Goal: Information Seeking & Learning: Check status

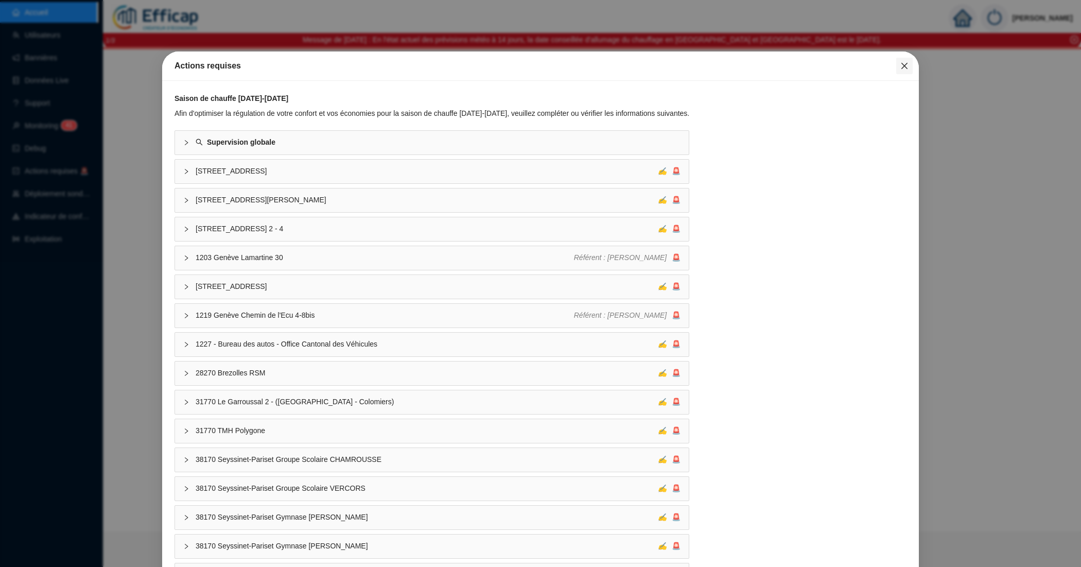
click at [901, 63] on icon "close" at bounding box center [904, 66] width 6 height 6
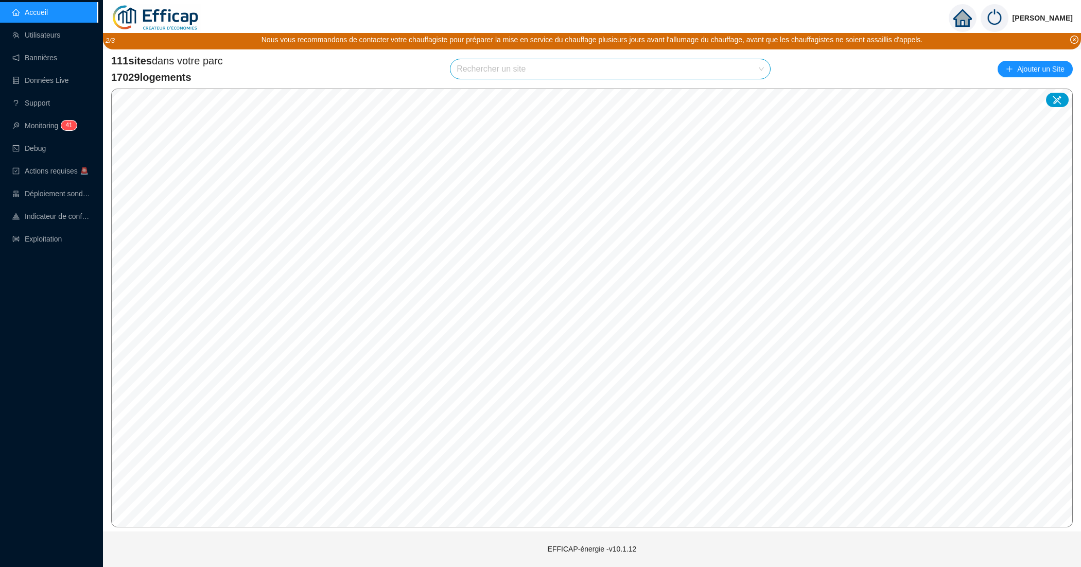
drag, startPoint x: 304, startPoint y: 1, endPoint x: 263, endPoint y: 78, distance: 87.3
click at [263, 78] on div "111 sites dans votre parc 17029 logements Rechercher un site Ajouter un Site" at bounding box center [591, 69] width 961 height 31
click at [507, 71] on input "search" at bounding box center [606, 69] width 298 height 20
type input "chevreuse"
click at [709, 65] on span "91400 SDC Résidence Chevreuse" at bounding box center [610, 69] width 307 height 20
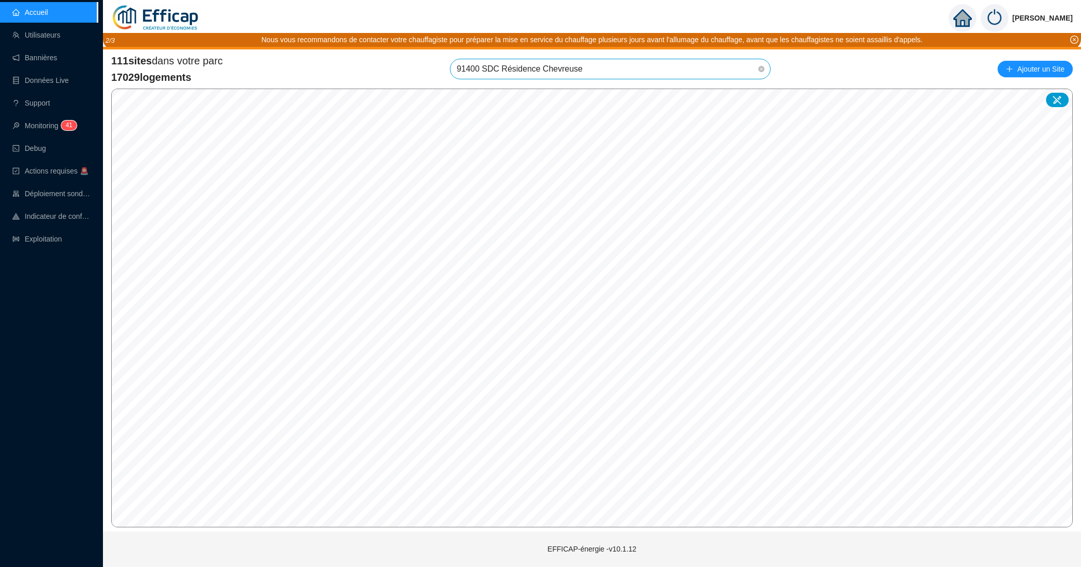
scroll to position [1290, 0]
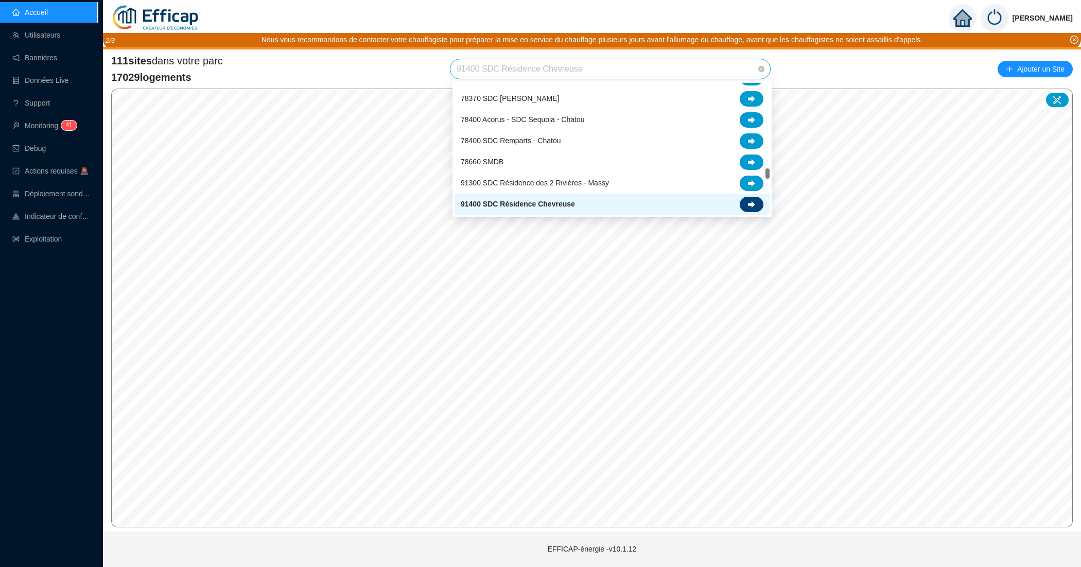
click at [750, 207] on icon at bounding box center [751, 204] width 7 height 7
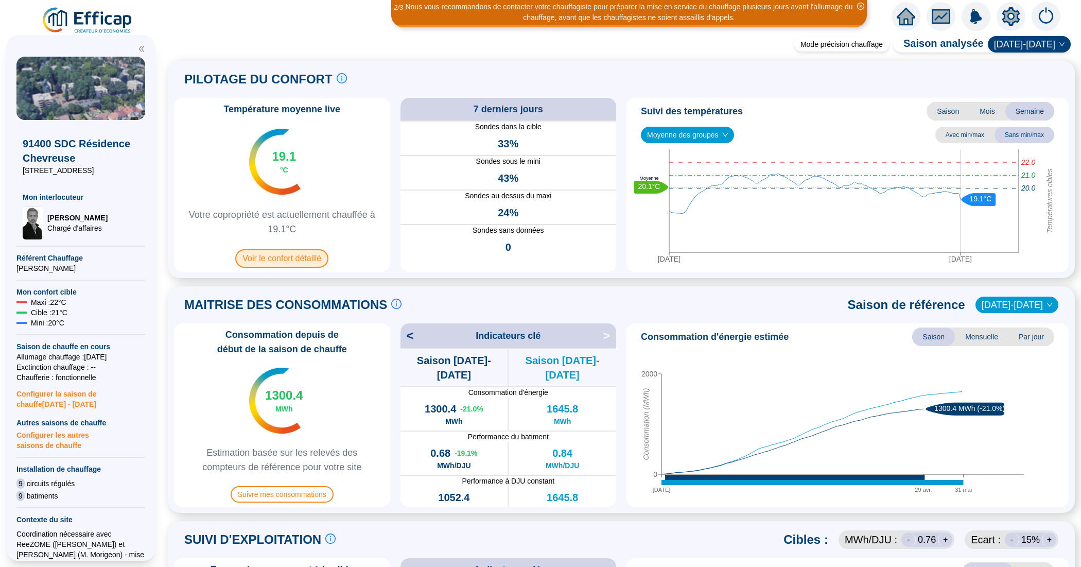
click at [300, 256] on span "Voir le confort détaillé" at bounding box center [281, 258] width 93 height 19
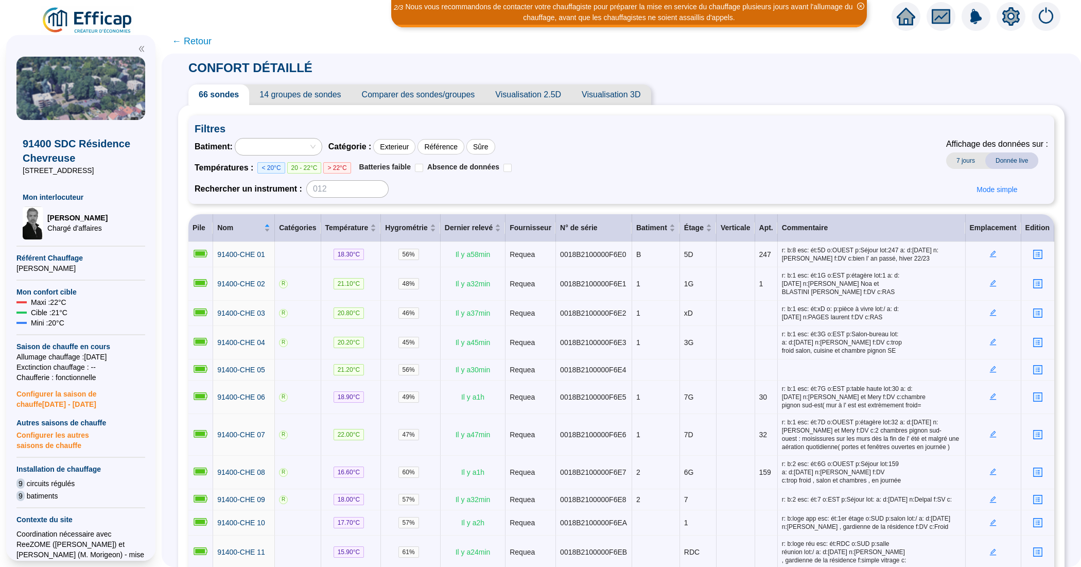
click at [460, 95] on span "Comparer des sondes/groupes" at bounding box center [419, 94] width 134 height 21
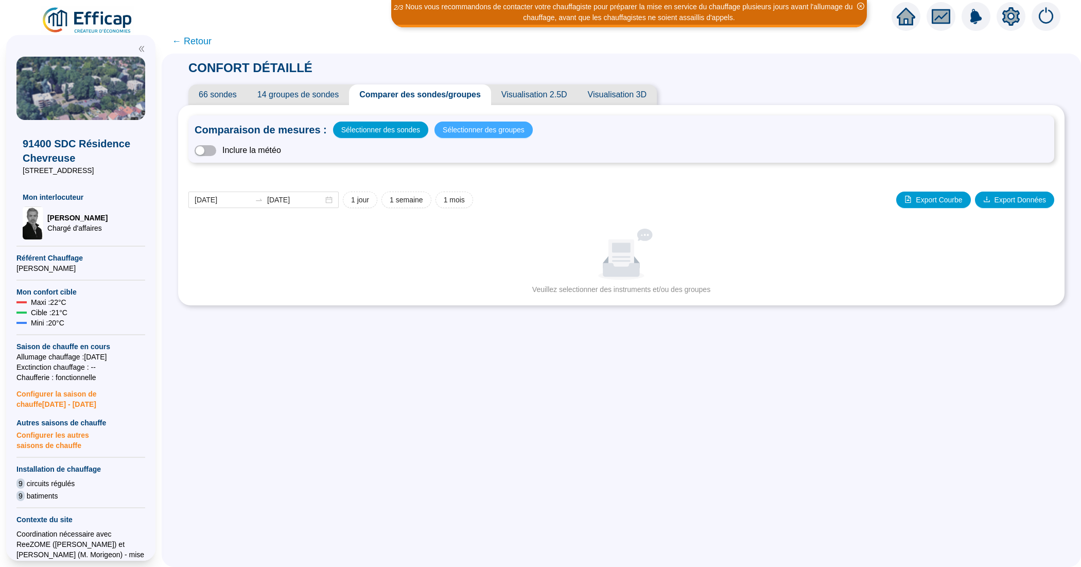
click at [459, 127] on span "Sélectionner des groupes" at bounding box center [484, 129] width 82 height 14
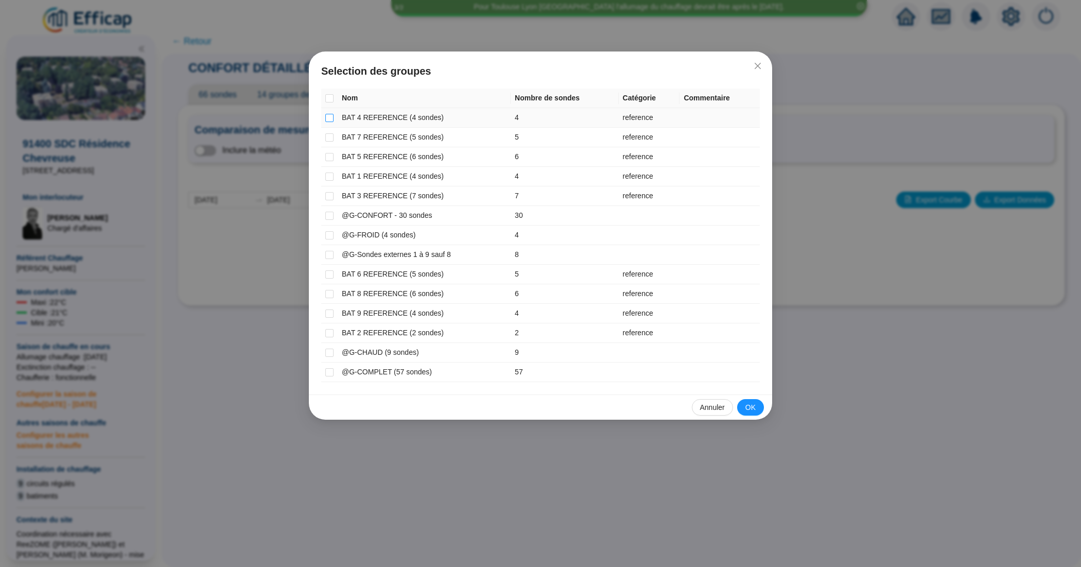
click at [332, 118] on input "checkbox" at bounding box center [329, 118] width 8 height 8
checkbox input "true"
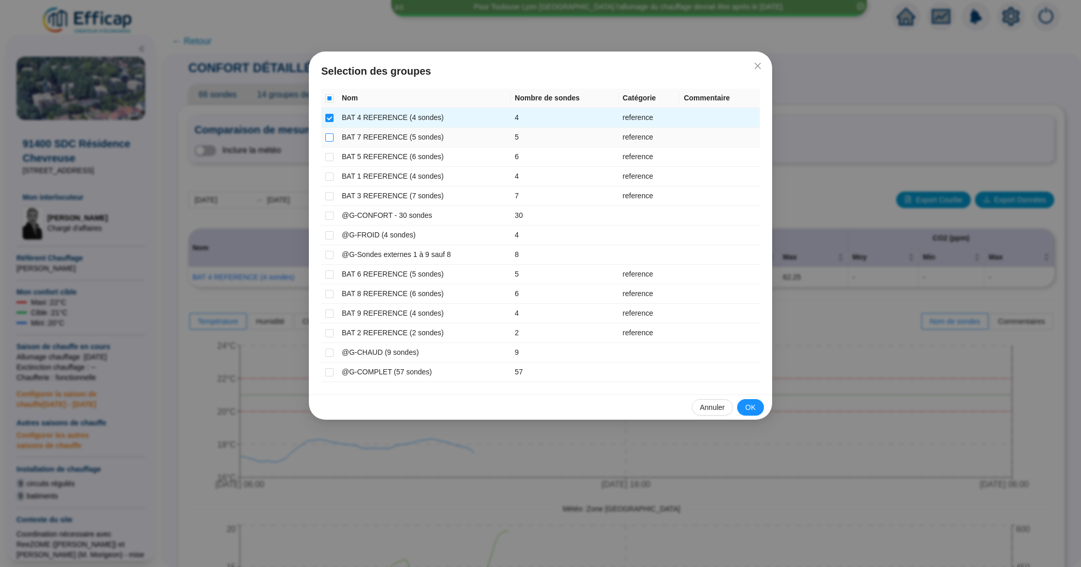
click at [331, 134] on input "checkbox" at bounding box center [329, 137] width 8 height 8
checkbox input "true"
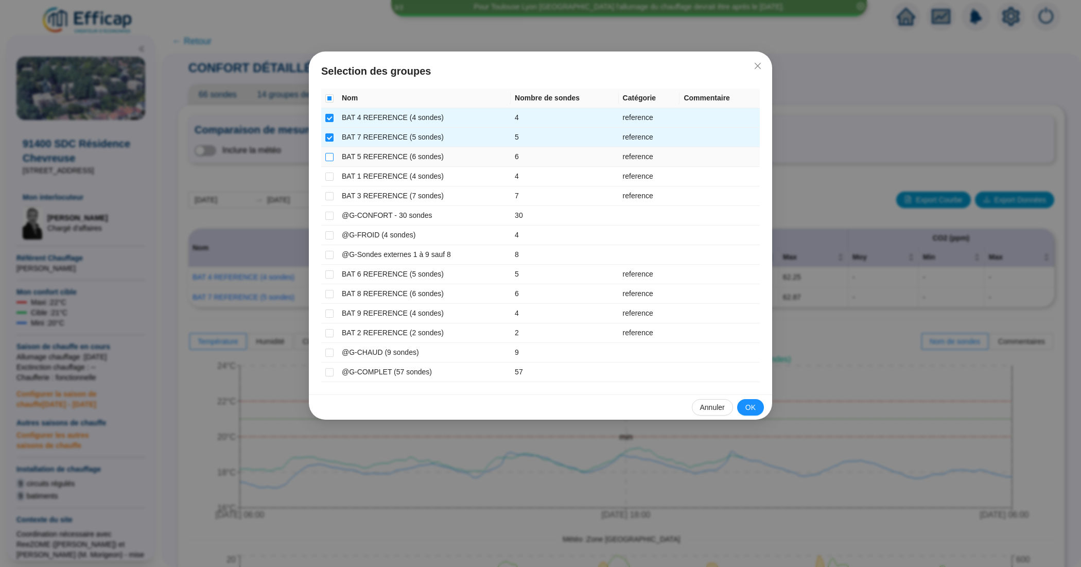
click at [330, 158] on input "checkbox" at bounding box center [329, 157] width 8 height 8
checkbox input "true"
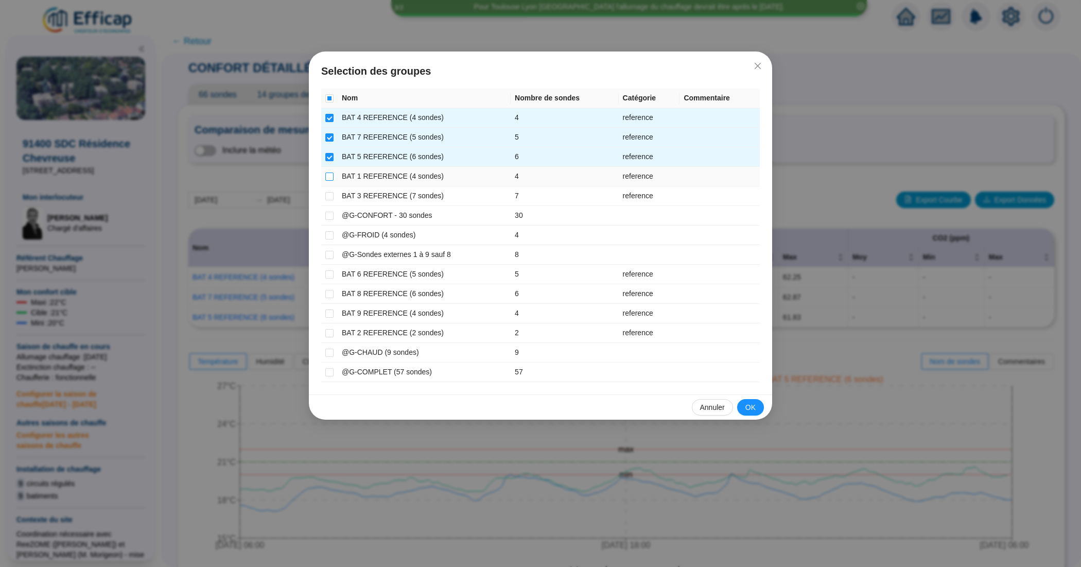
click at [331, 176] on input "checkbox" at bounding box center [329, 176] width 8 height 8
checkbox input "true"
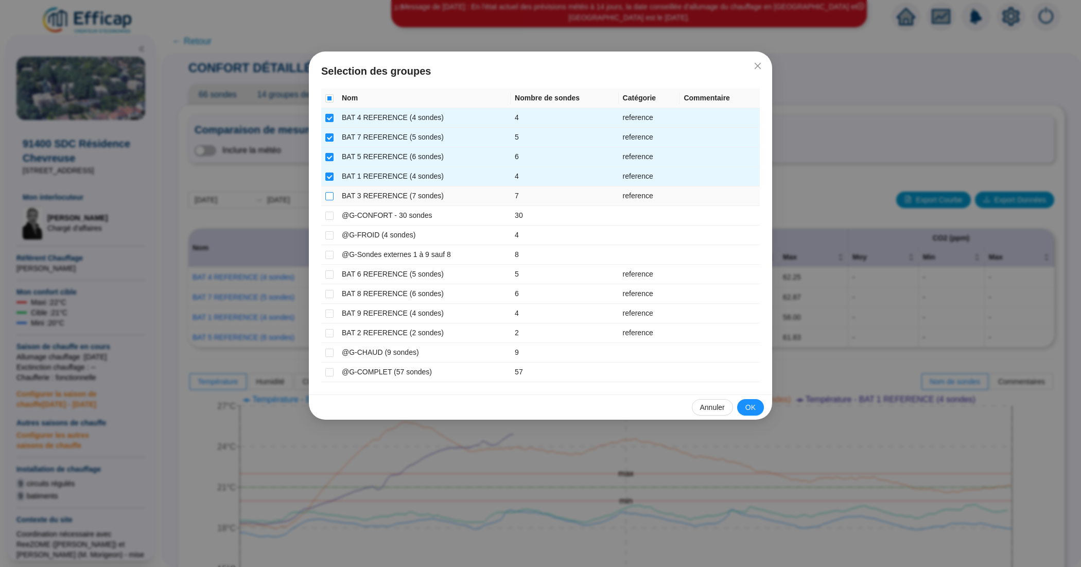
click at [331, 192] on input "checkbox" at bounding box center [329, 196] width 8 height 8
checkbox input "true"
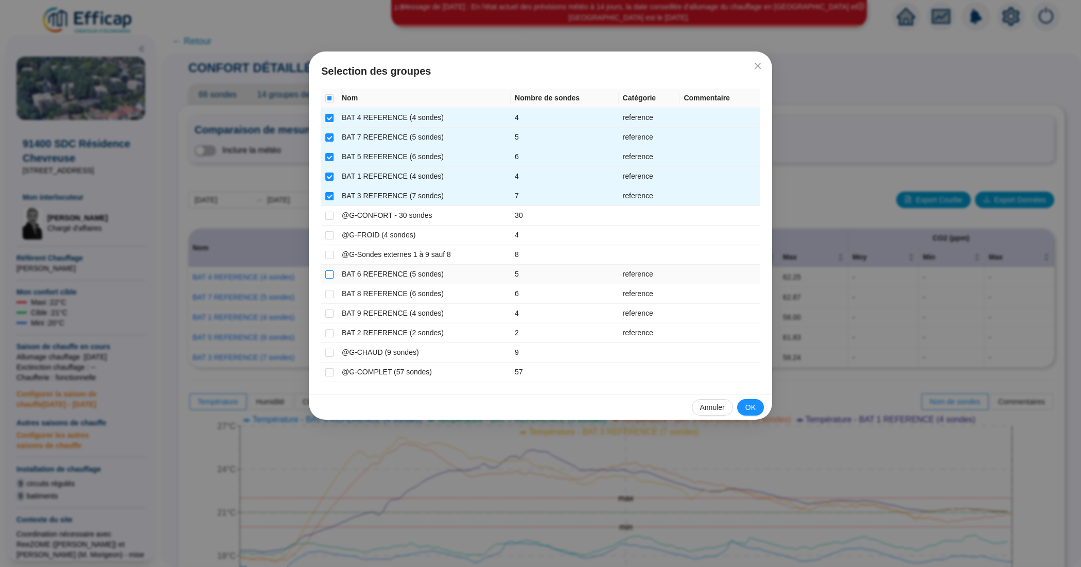
click at [330, 275] on input "checkbox" at bounding box center [329, 274] width 8 height 8
checkbox input "true"
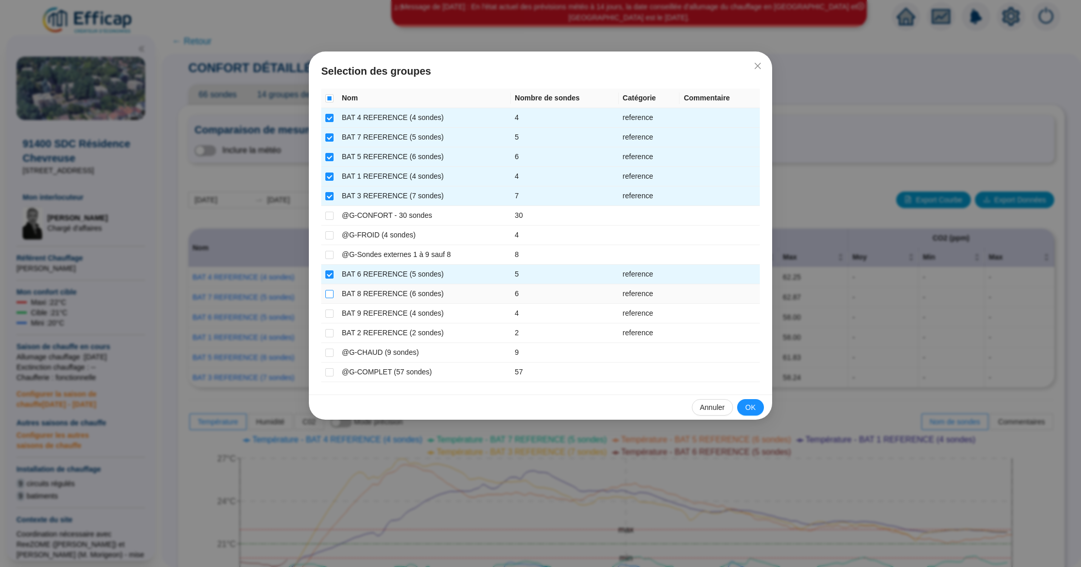
click at [329, 292] on input "checkbox" at bounding box center [329, 294] width 8 height 8
checkbox input "true"
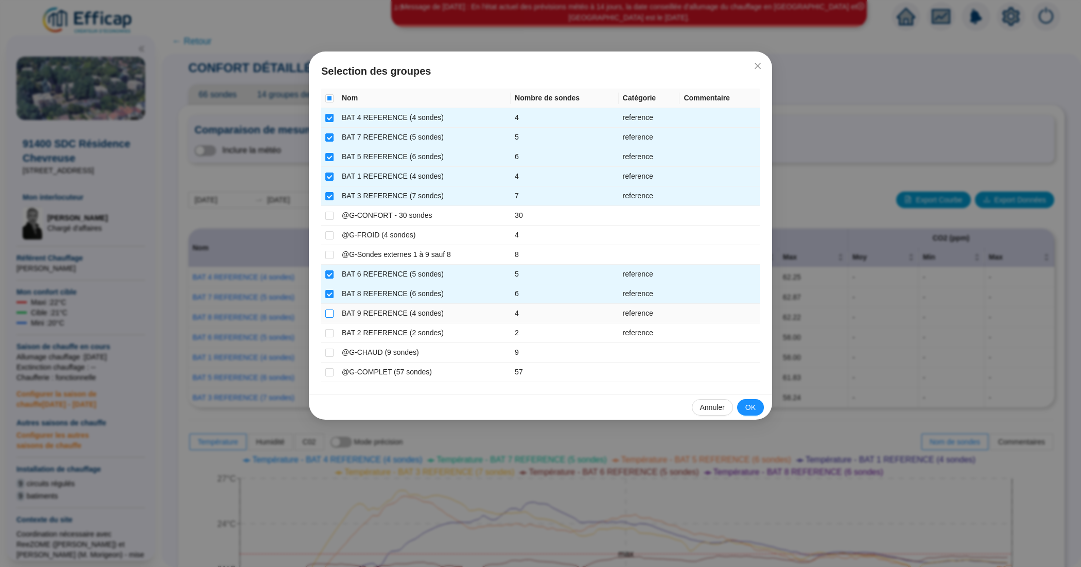
click at [328, 317] on input "checkbox" at bounding box center [329, 313] width 8 height 8
checkbox input "true"
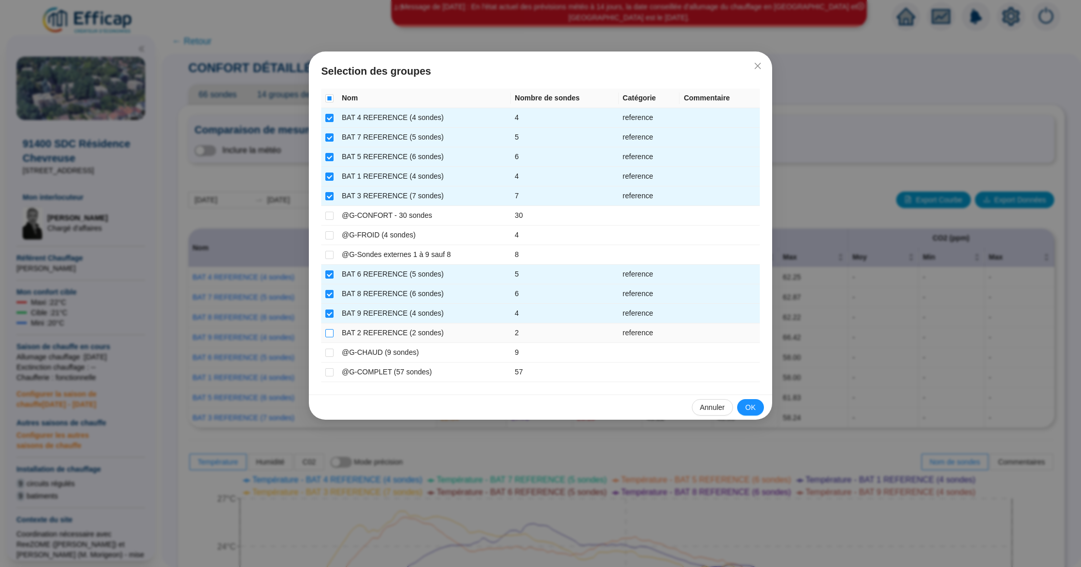
click at [331, 332] on input "checkbox" at bounding box center [329, 333] width 8 height 8
checkbox input "true"
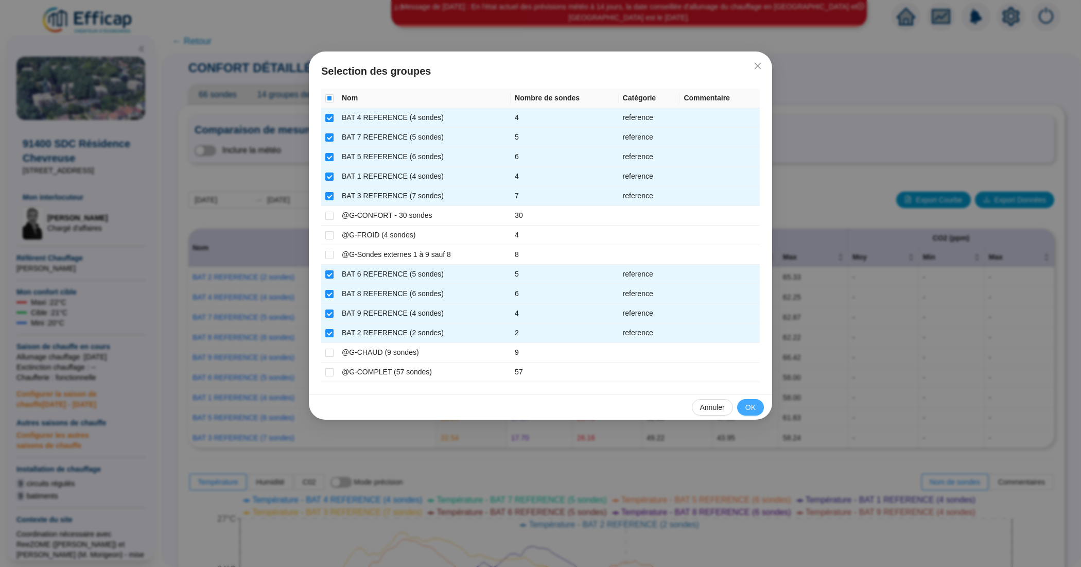
click at [744, 405] on button "OK" at bounding box center [750, 407] width 27 height 16
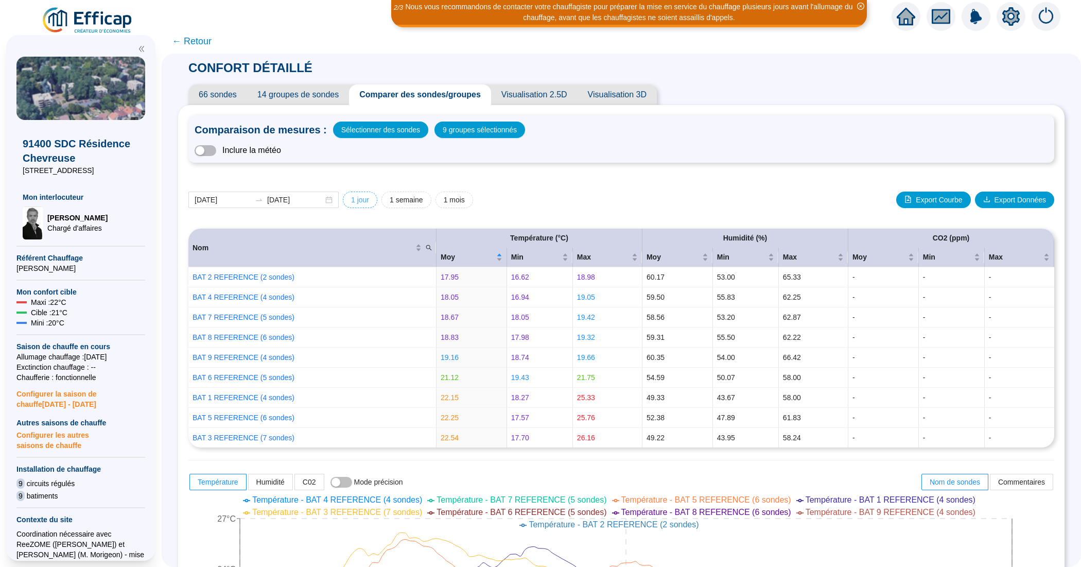
click at [369, 197] on span "1 jour" at bounding box center [360, 200] width 18 height 11
type input "[DATE]"
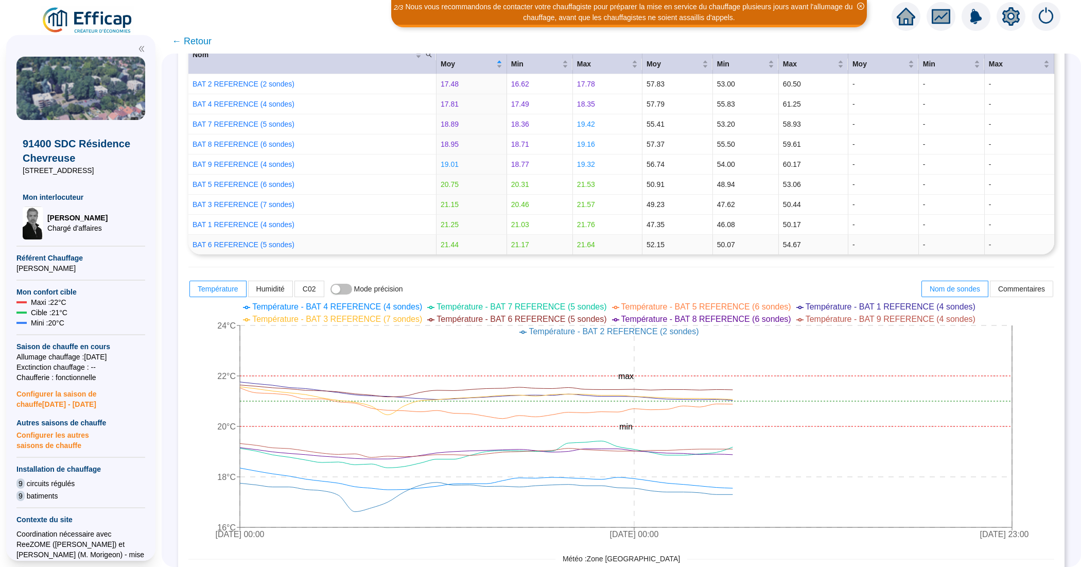
scroll to position [257, 0]
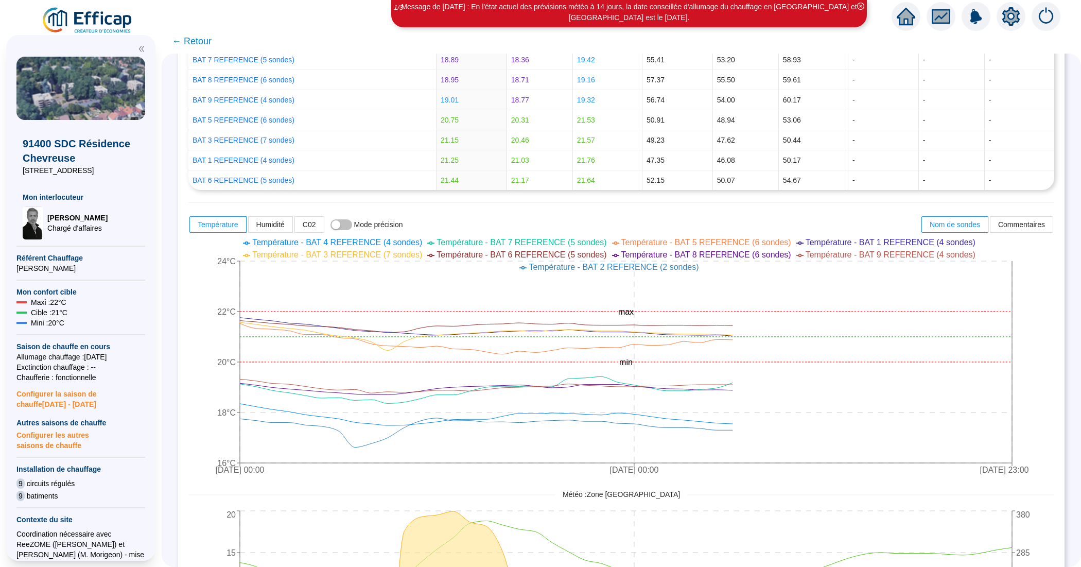
click at [201, 42] on span "← Retour" at bounding box center [192, 41] width 40 height 14
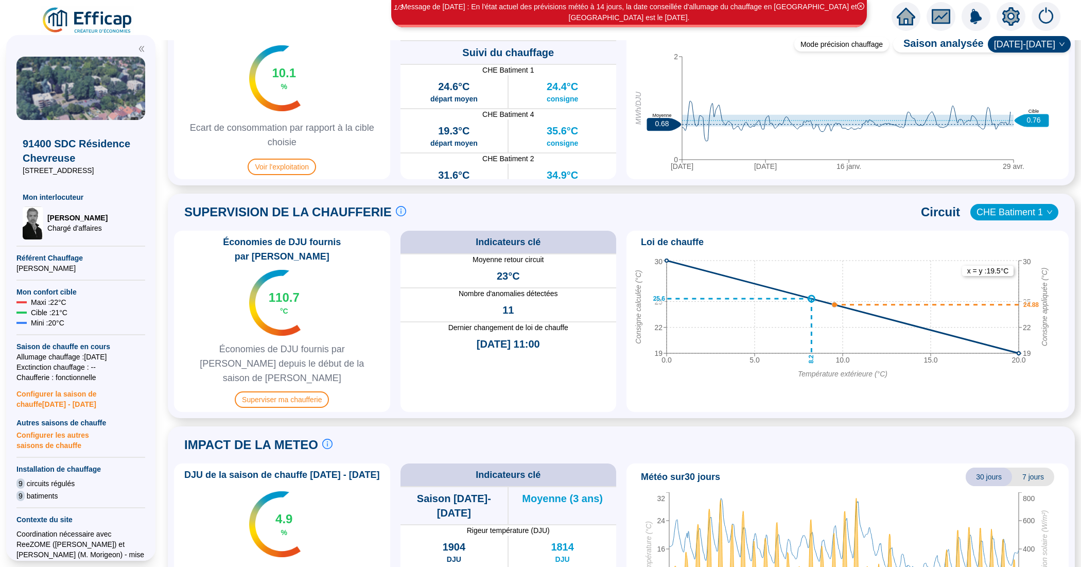
scroll to position [579, 0]
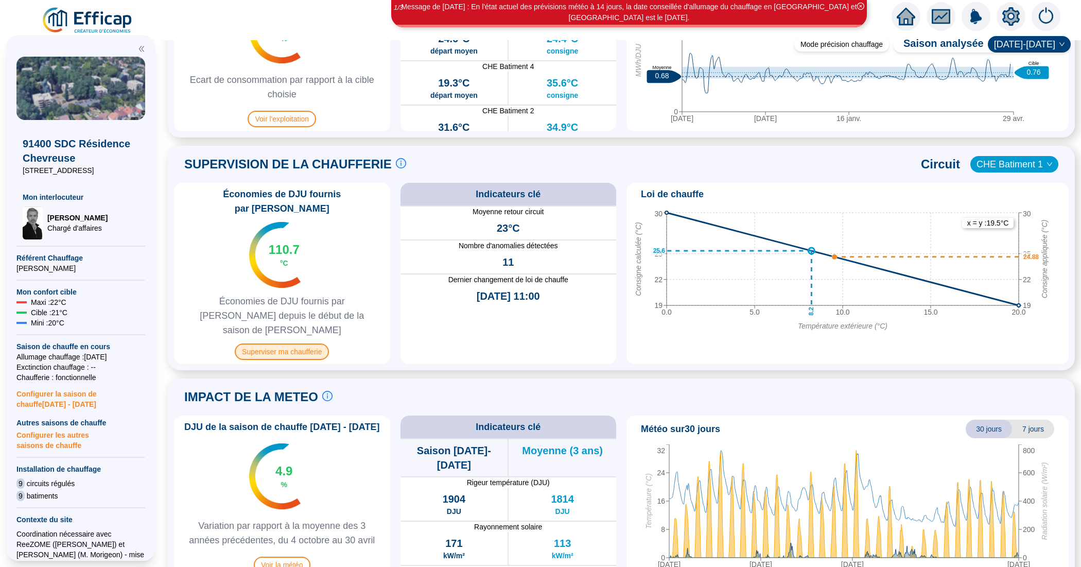
click at [305, 343] on span "Superviser ma chaufferie" at bounding box center [282, 351] width 94 height 16
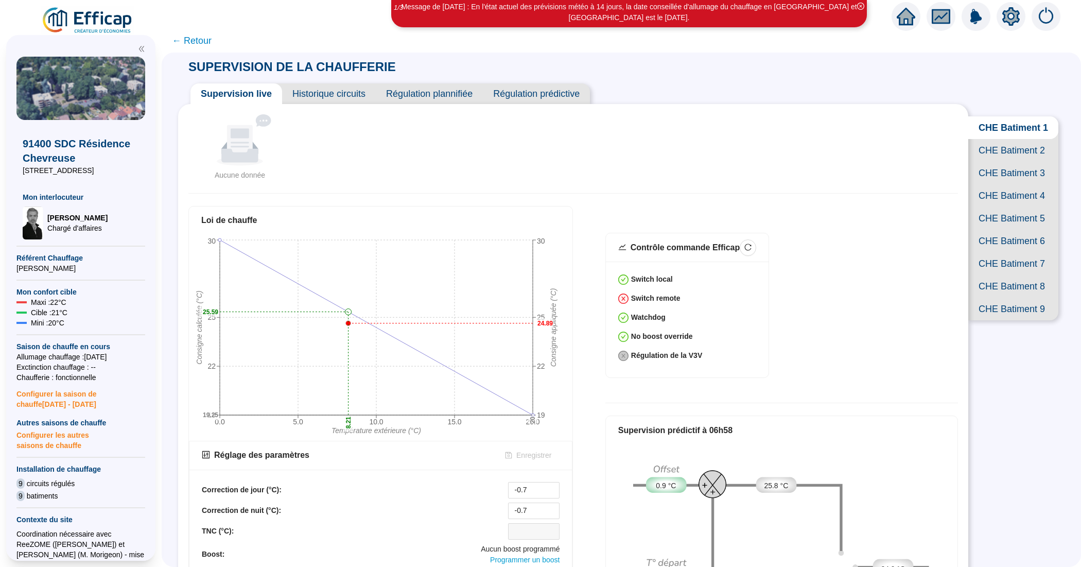
click at [363, 89] on span "Historique circuits" at bounding box center [329, 93] width 94 height 21
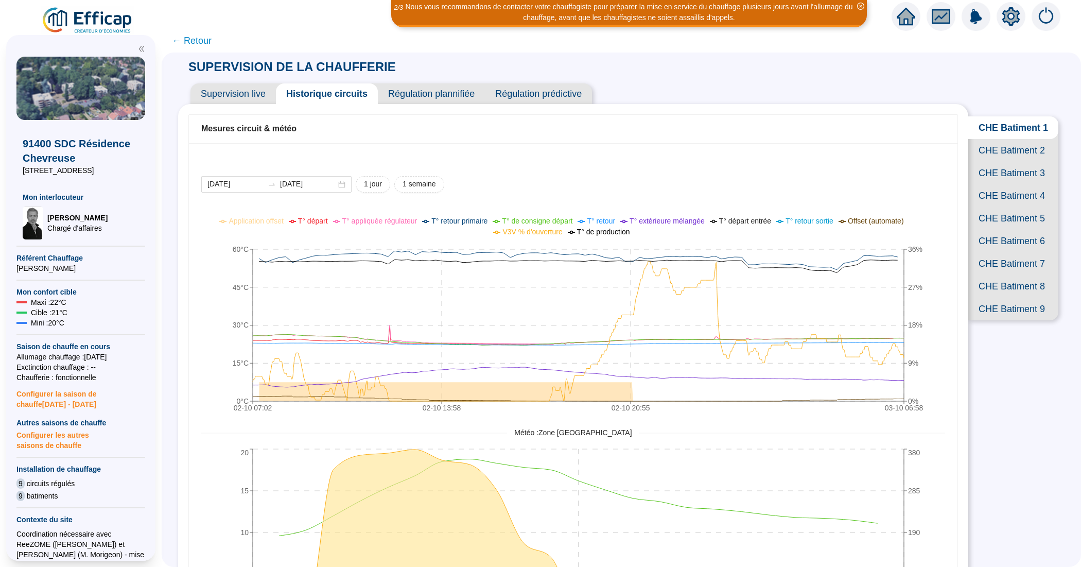
click at [986, 159] on span "CHE Batiment 2" at bounding box center [1013, 150] width 90 height 23
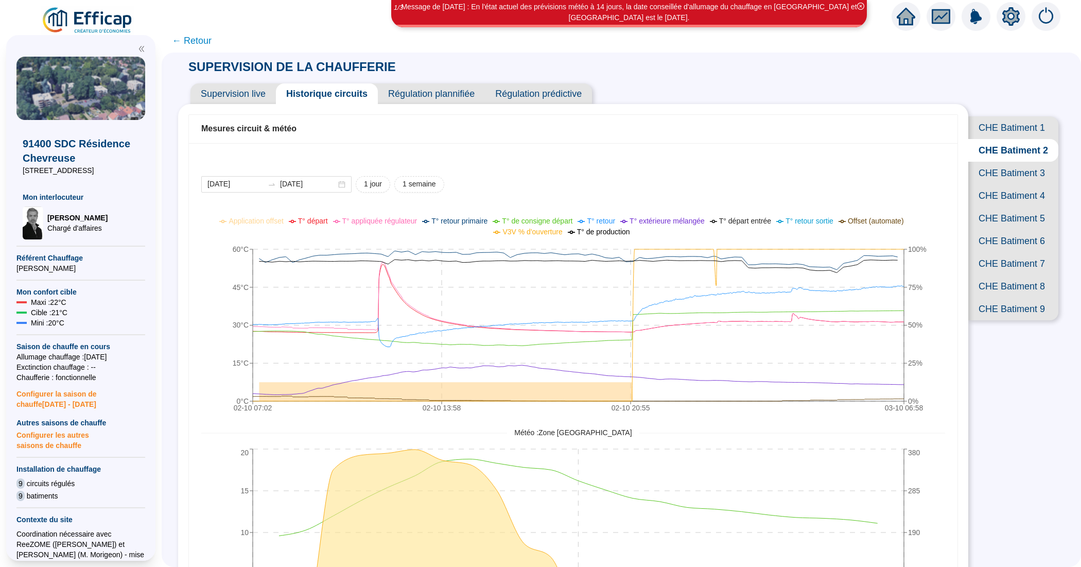
click at [986, 184] on span "CHE Batiment 3" at bounding box center [1013, 173] width 90 height 23
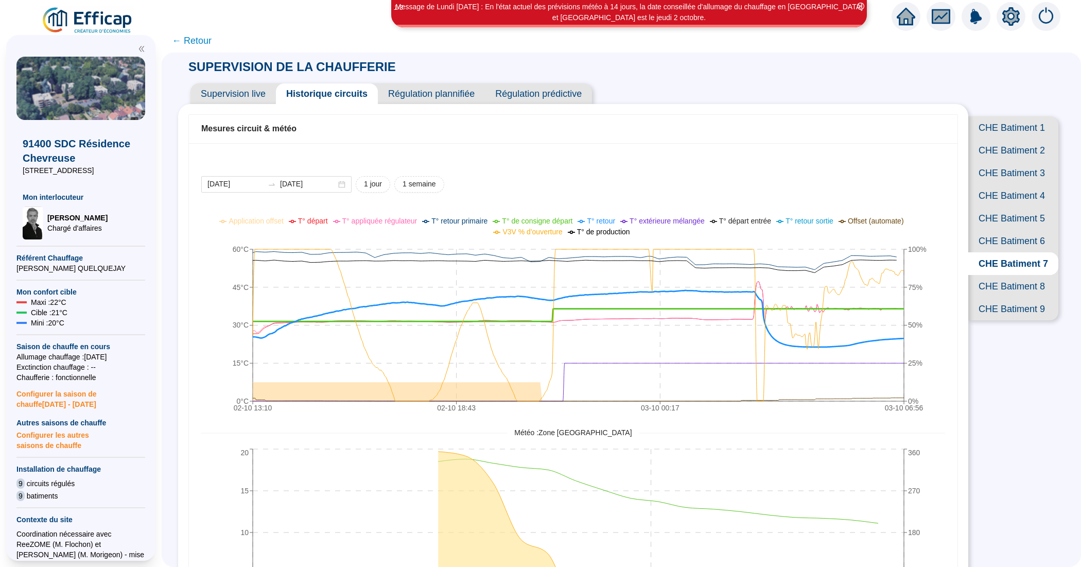
click at [1010, 297] on span "CHE Batiment 8" at bounding box center [1013, 286] width 90 height 23
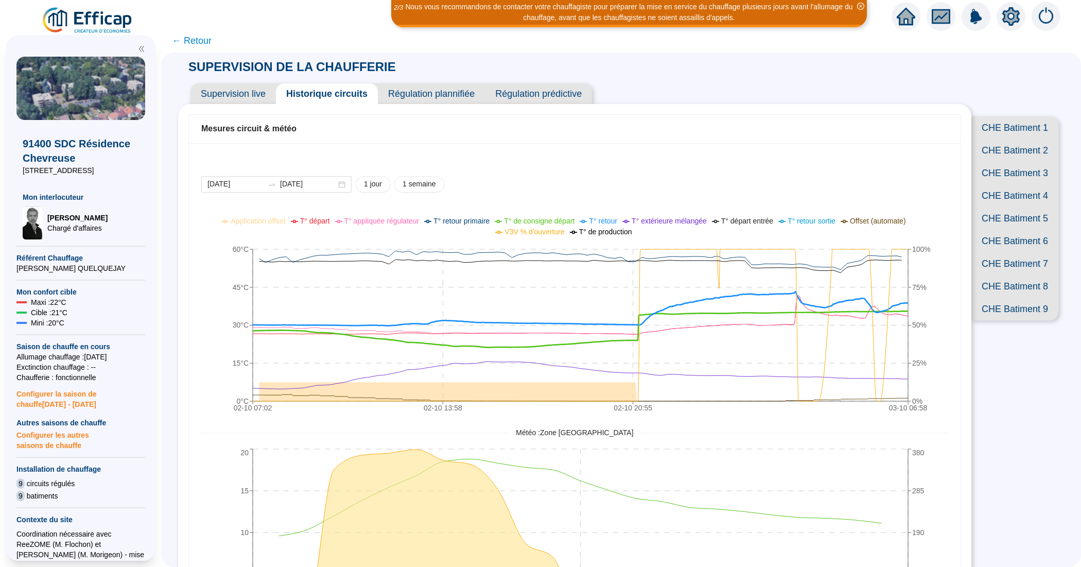
click at [1010, 297] on span "CHE Batiment 8" at bounding box center [1014, 286] width 87 height 23
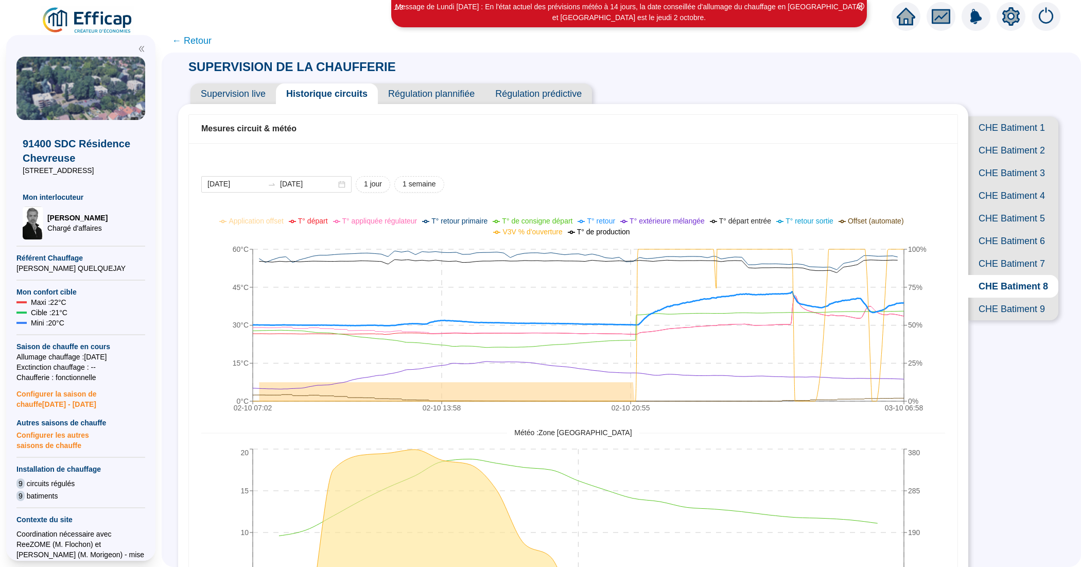
click at [1009, 320] on span "CHE Batiment 9" at bounding box center [1013, 308] width 90 height 23
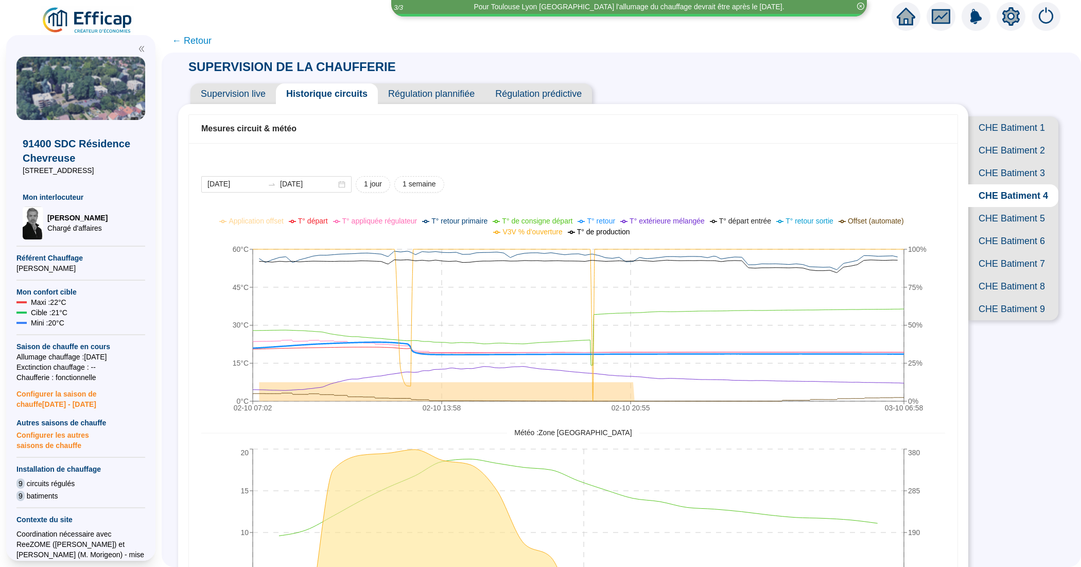
click at [1001, 184] on span "CHE Batiment 3" at bounding box center [1013, 173] width 90 height 23
